Goal: Information Seeking & Learning: Learn about a topic

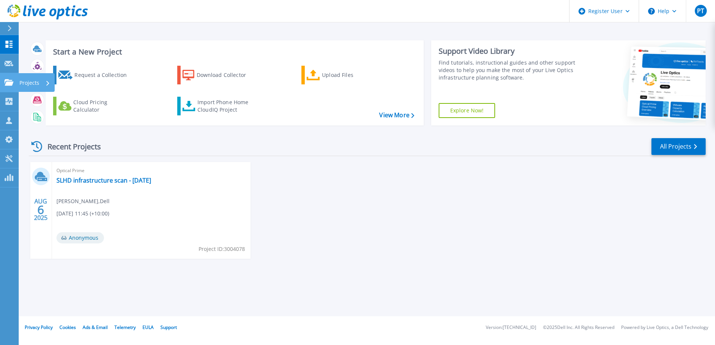
click at [10, 87] on link "Projects Projects" at bounding box center [9, 82] width 19 height 19
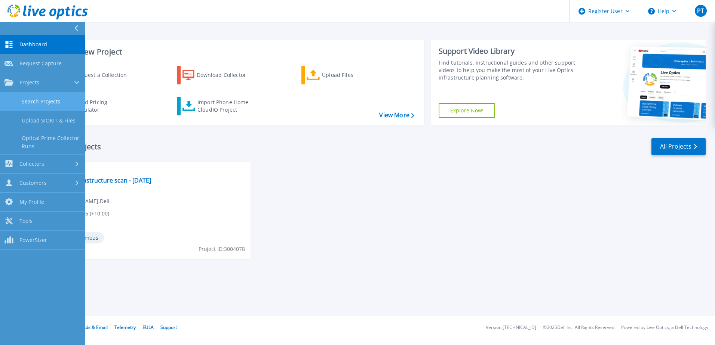
click at [58, 101] on link "Search Projects" at bounding box center [42, 101] width 85 height 19
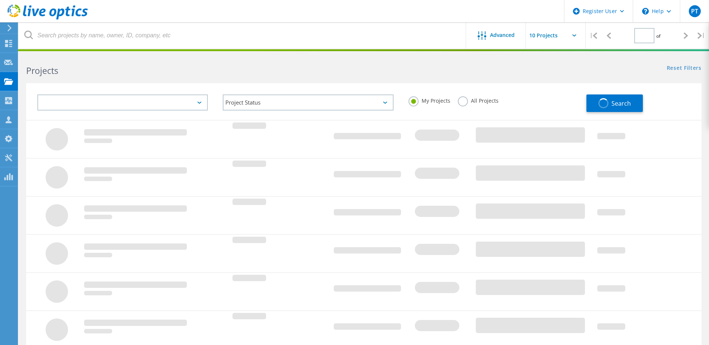
type input "1"
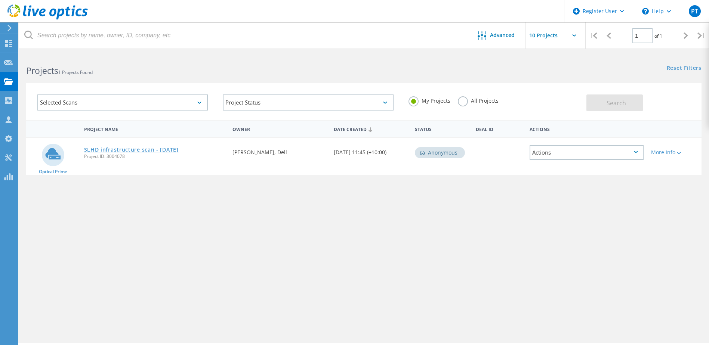
click at [119, 150] on link "SLHD infrastructure scan - [DATE]" at bounding box center [131, 149] width 95 height 5
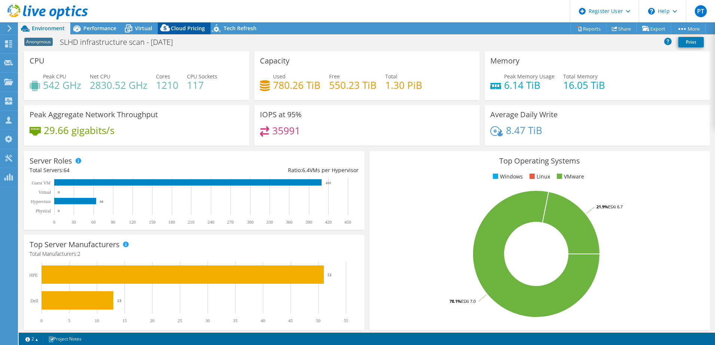
click at [187, 27] on span "Cloud Pricing" at bounding box center [188, 28] width 34 height 7
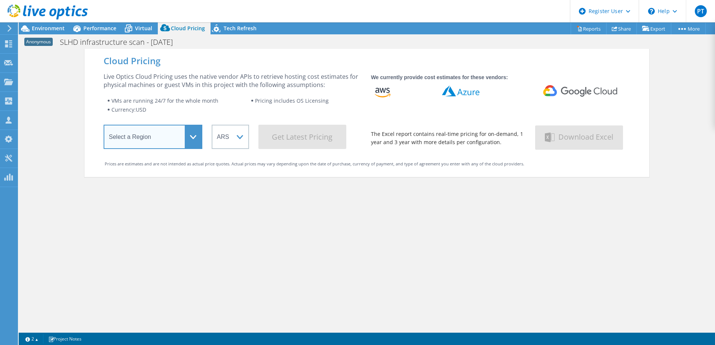
click at [167, 132] on select "Select a Region Asia Pacific (Hong Kong) Asia Pacific (Mumbai) Asia Pacific (Se…" at bounding box center [153, 137] width 99 height 24
select select "Australia"
click at [104, 126] on select "Select a Region Asia Pacific (Hong Kong) Asia Pacific (Mumbai) Asia Pacific (Se…" at bounding box center [153, 137] width 99 height 24
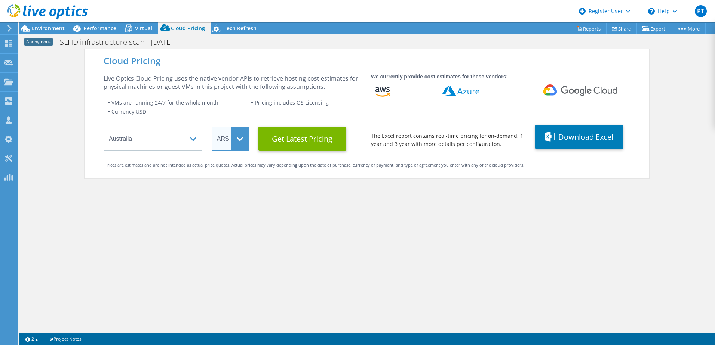
click at [232, 142] on select "ARS AUD BRL CAD CHF CLP CNY DKK EUR GBP HKD HUF INR JPY MXN MYR NOK NZD PEN SEK…" at bounding box center [230, 139] width 37 height 24
click at [212, 127] on select "ARS AUD BRL CAD CHF CLP CNY DKK EUR GBP HKD HUF INR JPY MXN MYR NOK NZD PEN SEK…" at bounding box center [230, 139] width 37 height 24
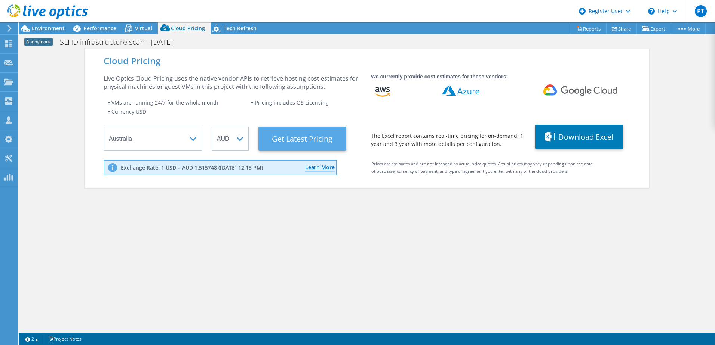
click at [302, 136] on Latest "Get Latest Pricing" at bounding box center [302, 139] width 88 height 24
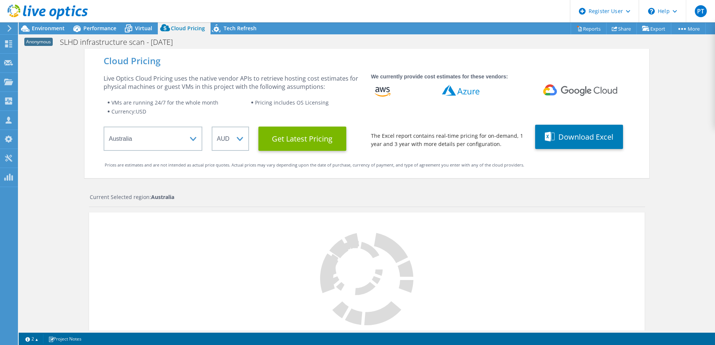
scroll to position [150, 0]
click at [71, 159] on div "Cloud Pricing Live Optics Cloud Pricing uses the native vendor APIs to retrieve…" at bounding box center [367, 221] width 696 height 345
select select "AUD"
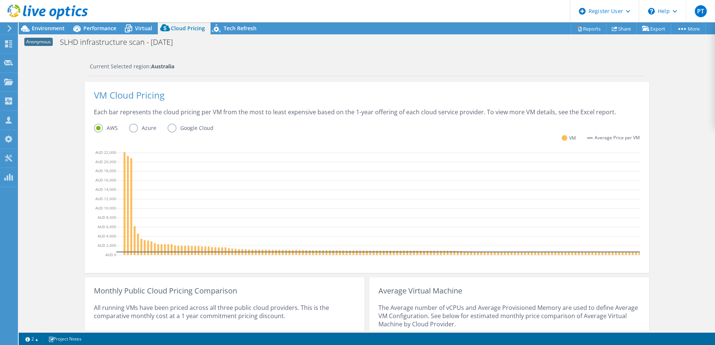
scroll to position [196, 0]
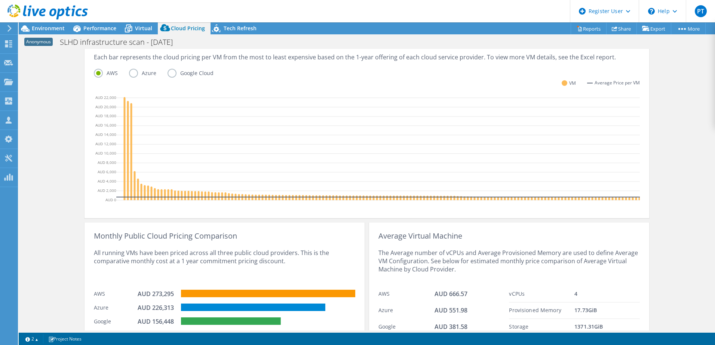
click at [135, 77] on label "Azure" at bounding box center [148, 73] width 39 height 9
click at [0, 0] on input "Azure" at bounding box center [0, 0] width 0 height 0
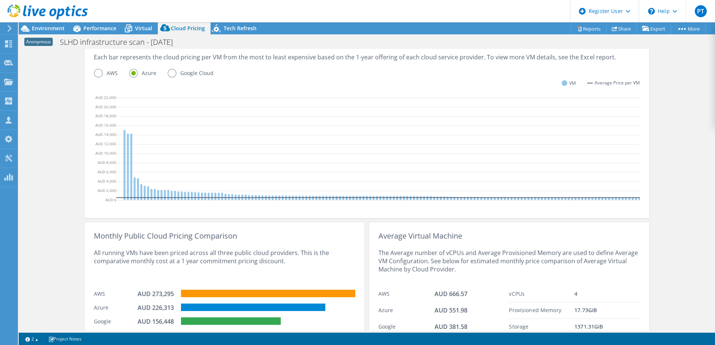
click at [108, 74] on label "AWS" at bounding box center [111, 73] width 35 height 9
click at [0, 0] on input "AWS" at bounding box center [0, 0] width 0 height 0
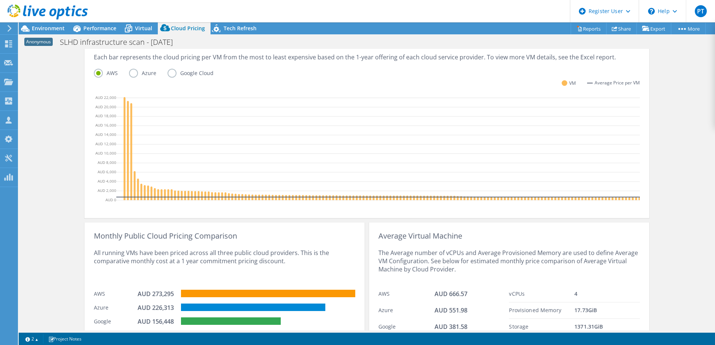
click at [181, 72] on label "Google Cloud" at bounding box center [195, 73] width 57 height 9
click at [0, 0] on input "Google Cloud" at bounding box center [0, 0] width 0 height 0
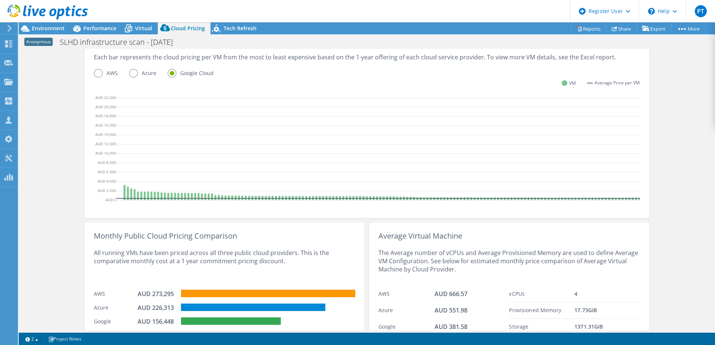
click at [102, 71] on label "AWS" at bounding box center [111, 73] width 35 height 9
click at [0, 0] on input "AWS" at bounding box center [0, 0] width 0 height 0
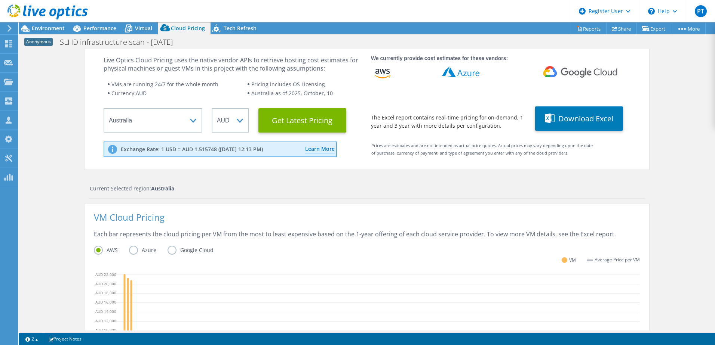
scroll to position [0, 0]
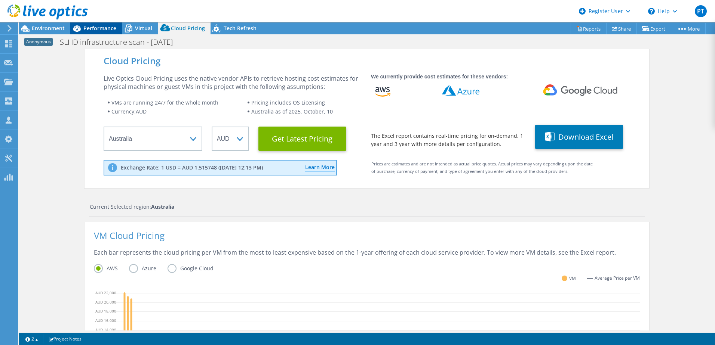
click at [92, 28] on span "Performance" at bounding box center [99, 28] width 33 height 7
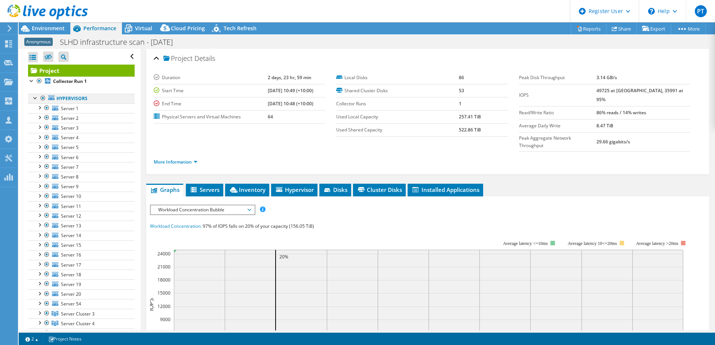
click at [35, 98] on div at bounding box center [35, 97] width 7 height 7
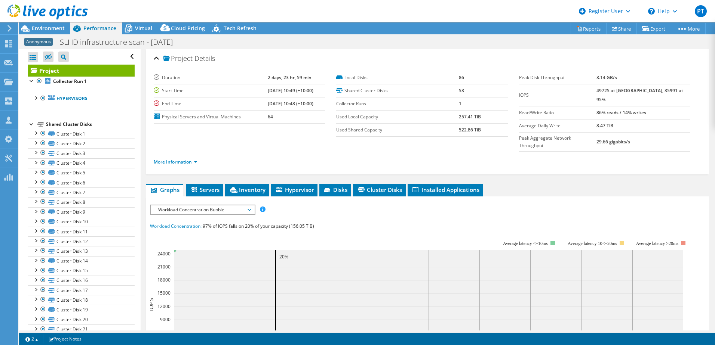
click at [32, 124] on div at bounding box center [31, 123] width 7 height 7
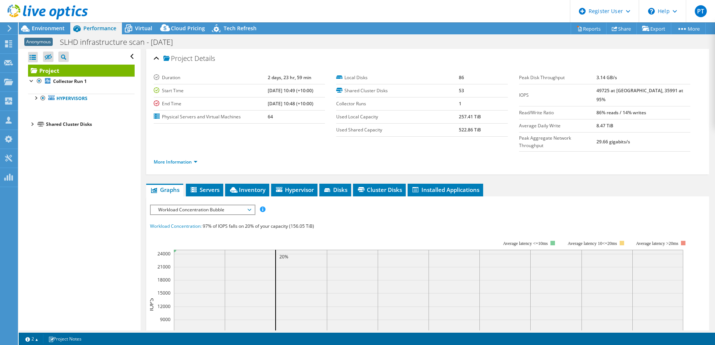
click at [274, 156] on ul "More Information" at bounding box center [428, 161] width 548 height 10
click at [203, 184] on li "Servers" at bounding box center [204, 190] width 37 height 13
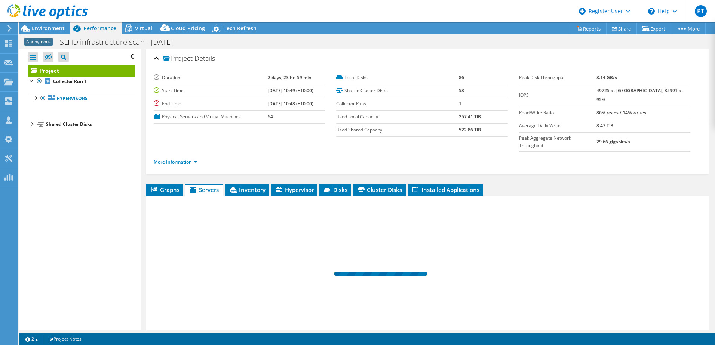
scroll to position [38, 0]
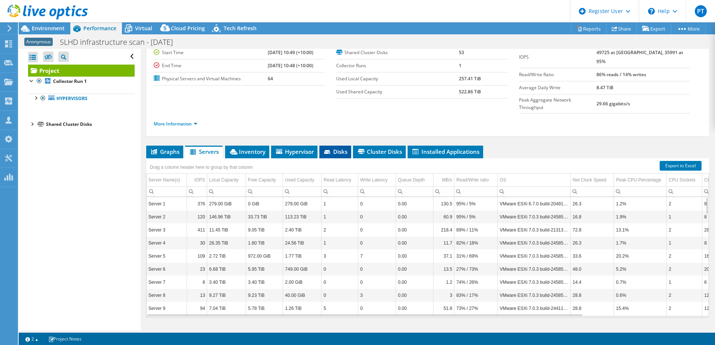
click at [339, 148] on span "Disks" at bounding box center [335, 151] width 24 height 7
